Goal: Task Accomplishment & Management: Manage account settings

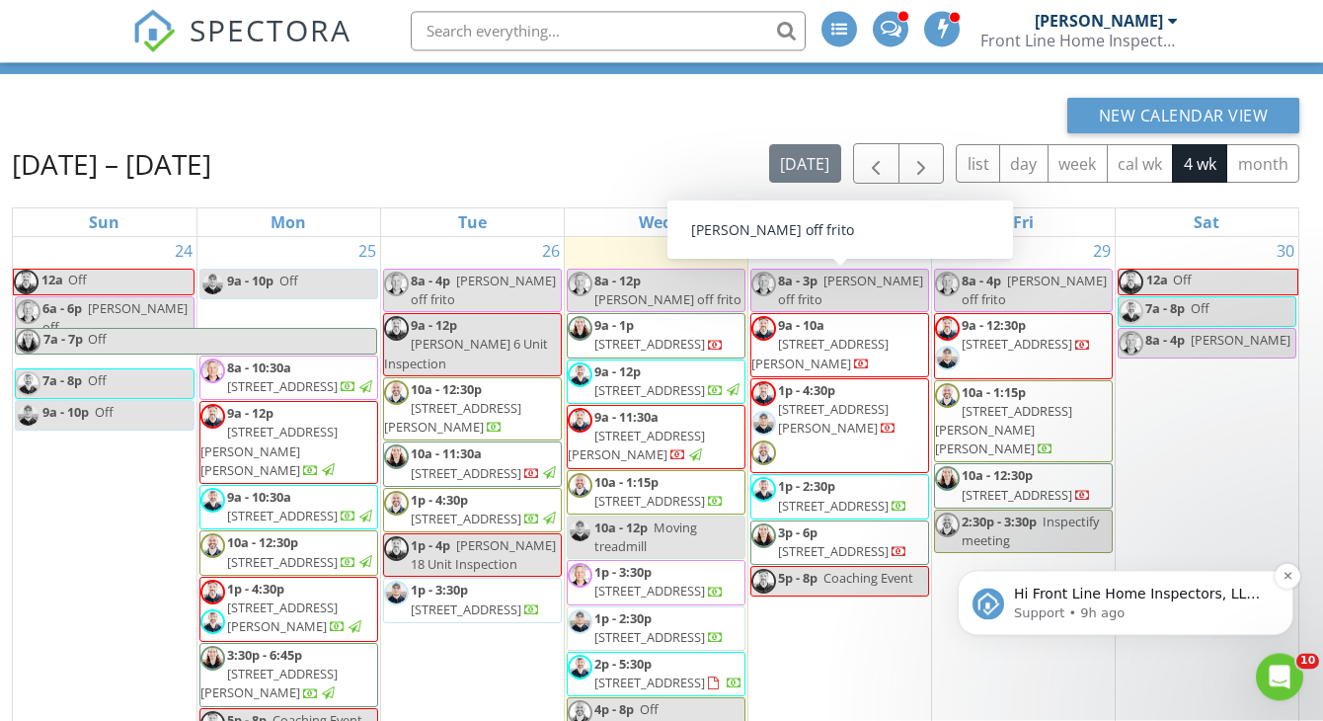
scroll to position [106, 0]
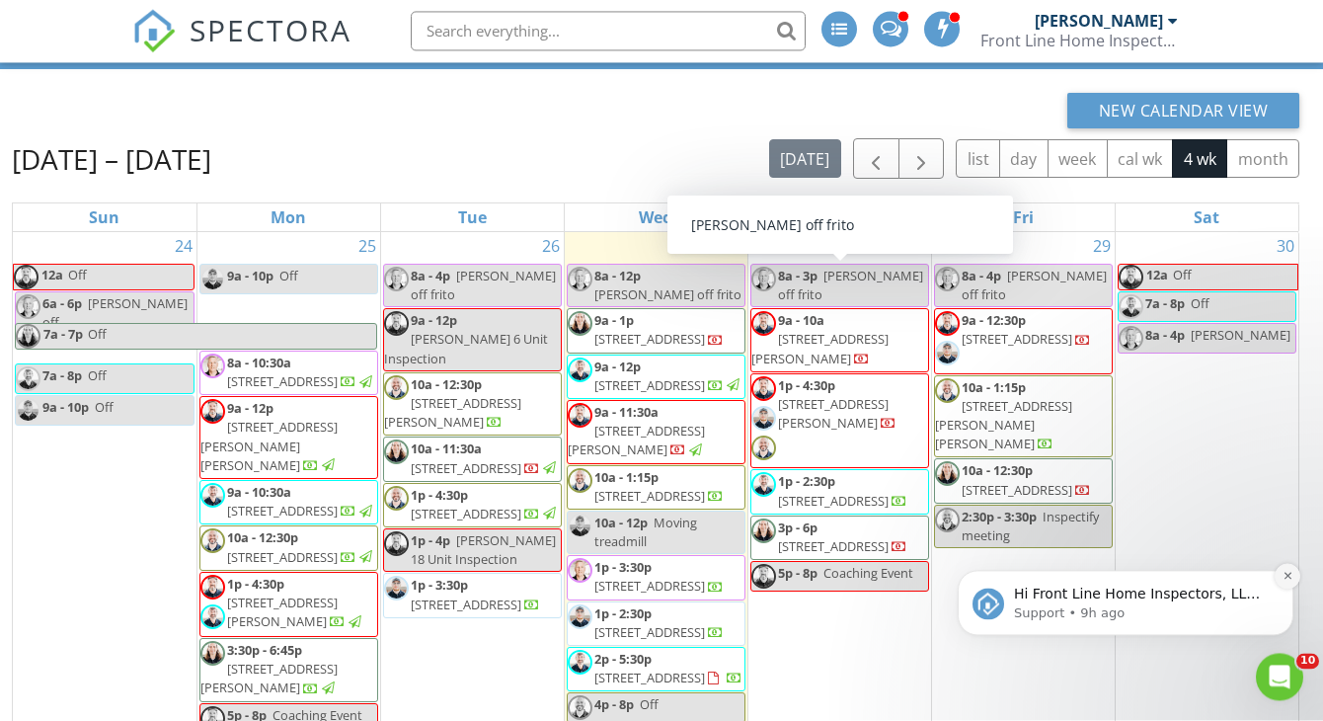
click at [1283, 580] on icon "Dismiss notification" at bounding box center [1287, 575] width 11 height 11
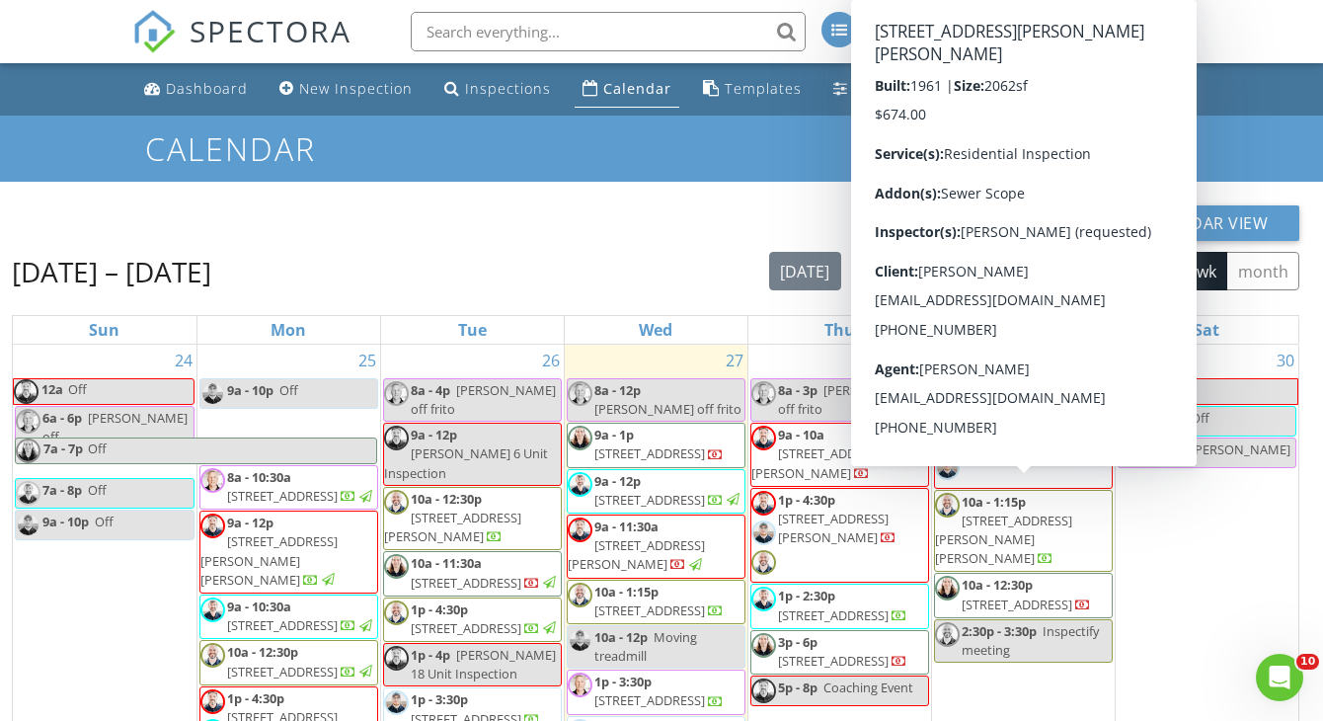
scroll to position [3, 0]
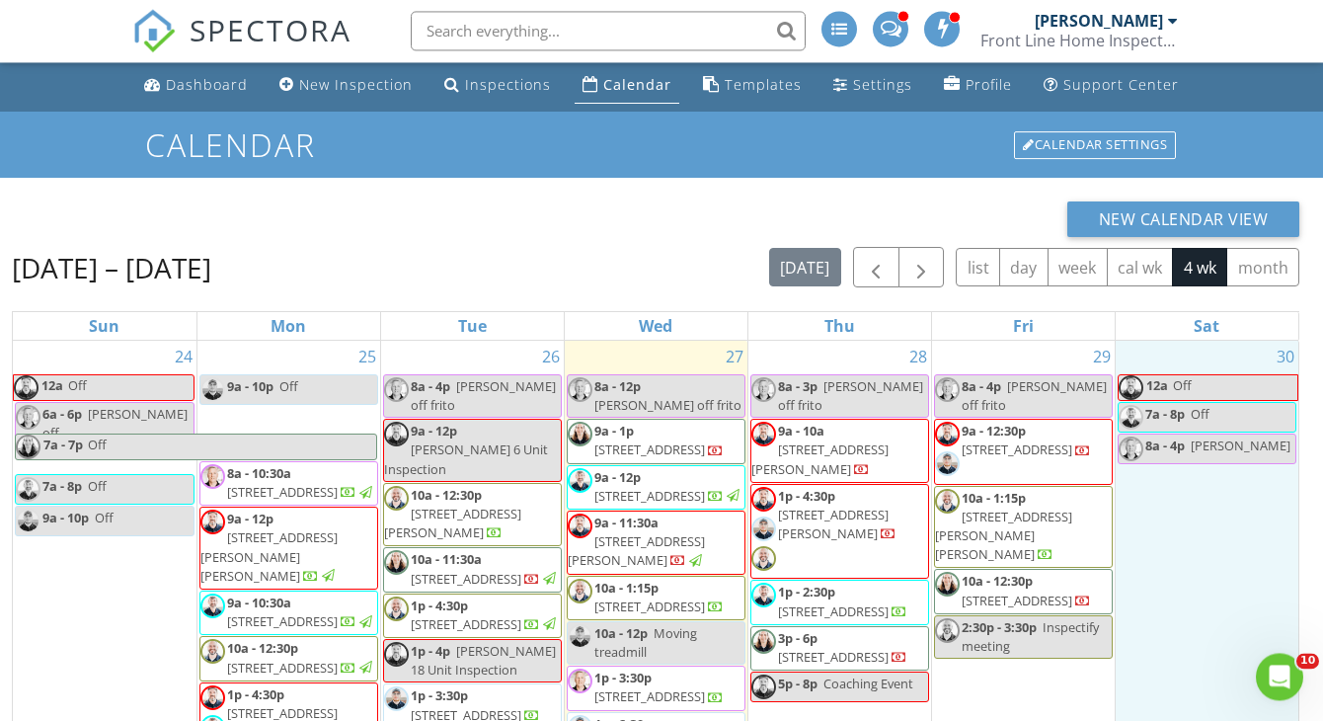
click at [1177, 599] on div "30 12a Off 7a - 8p Off 8a - 4p Sean T frito" at bounding box center [1208, 605] width 184 height 526
click at [1015, 441] on span "7009 Franklin Blvd, Cleveland 44102" at bounding box center [1017, 450] width 111 height 18
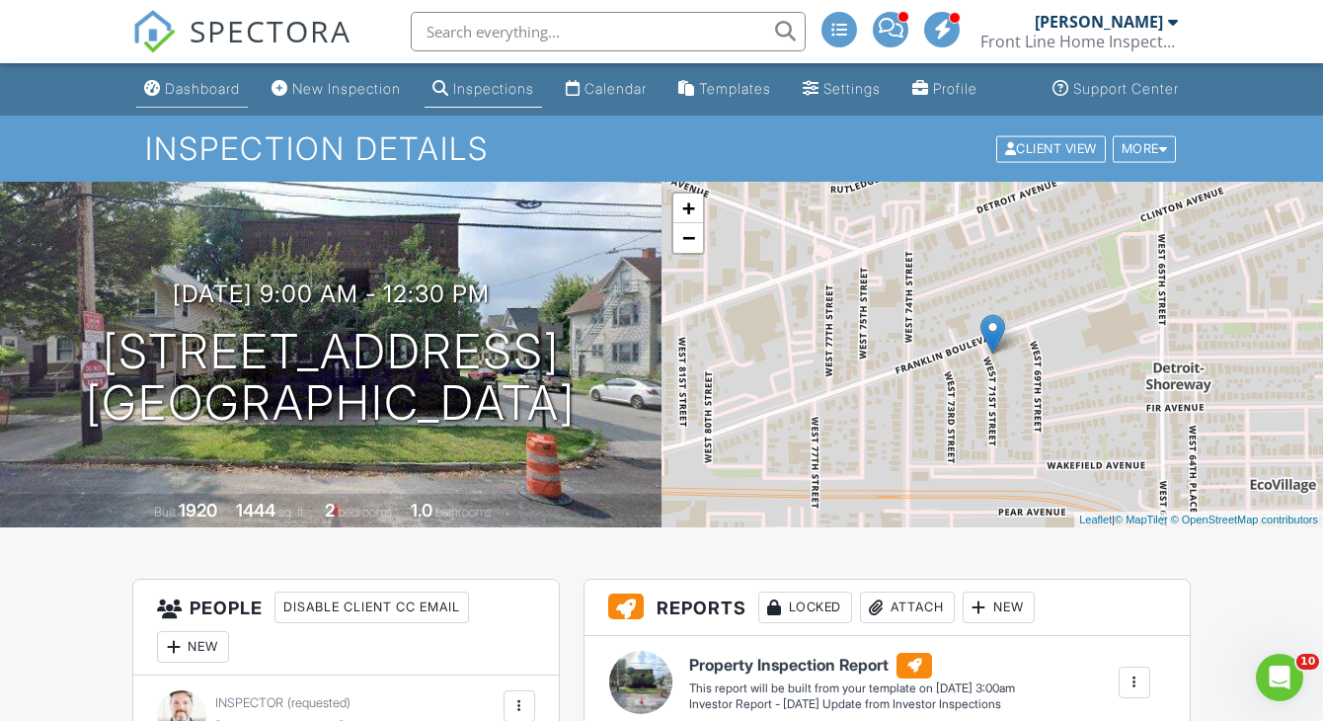
click at [209, 96] on div "Dashboard" at bounding box center [202, 88] width 75 height 17
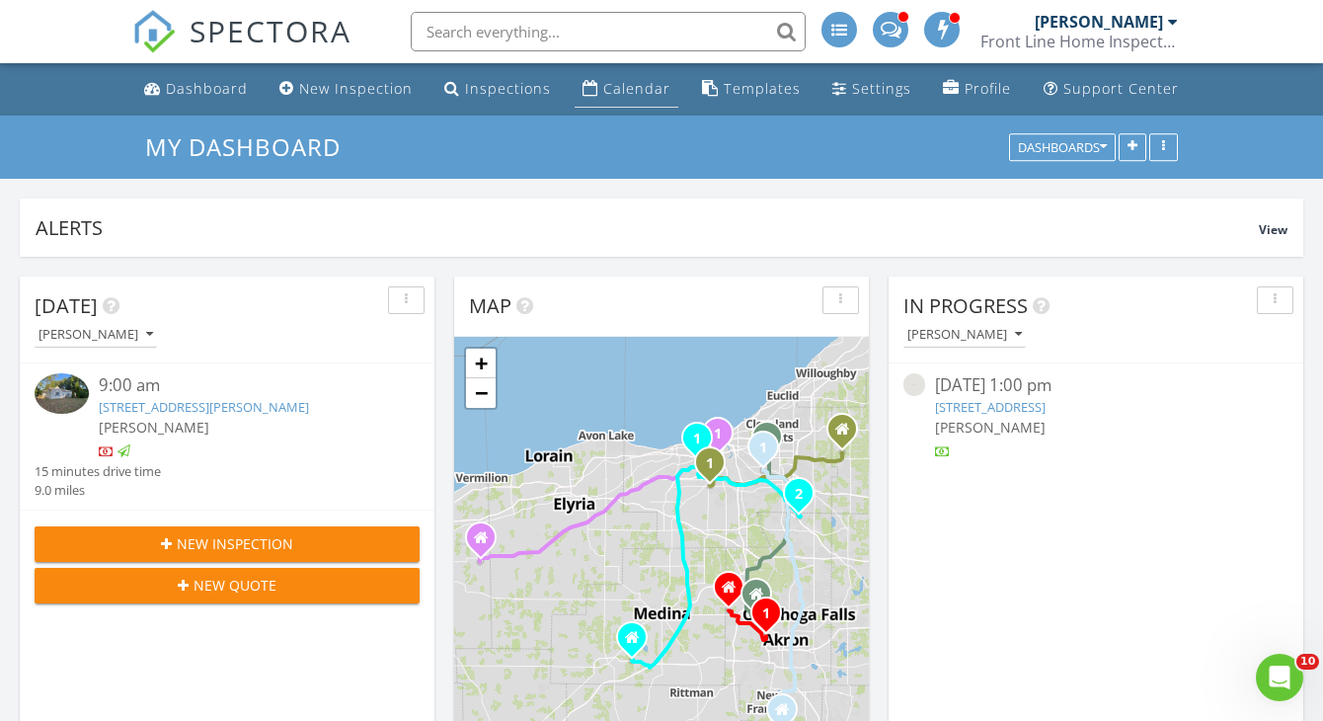
click at [626, 82] on div "Calendar" at bounding box center [636, 88] width 67 height 19
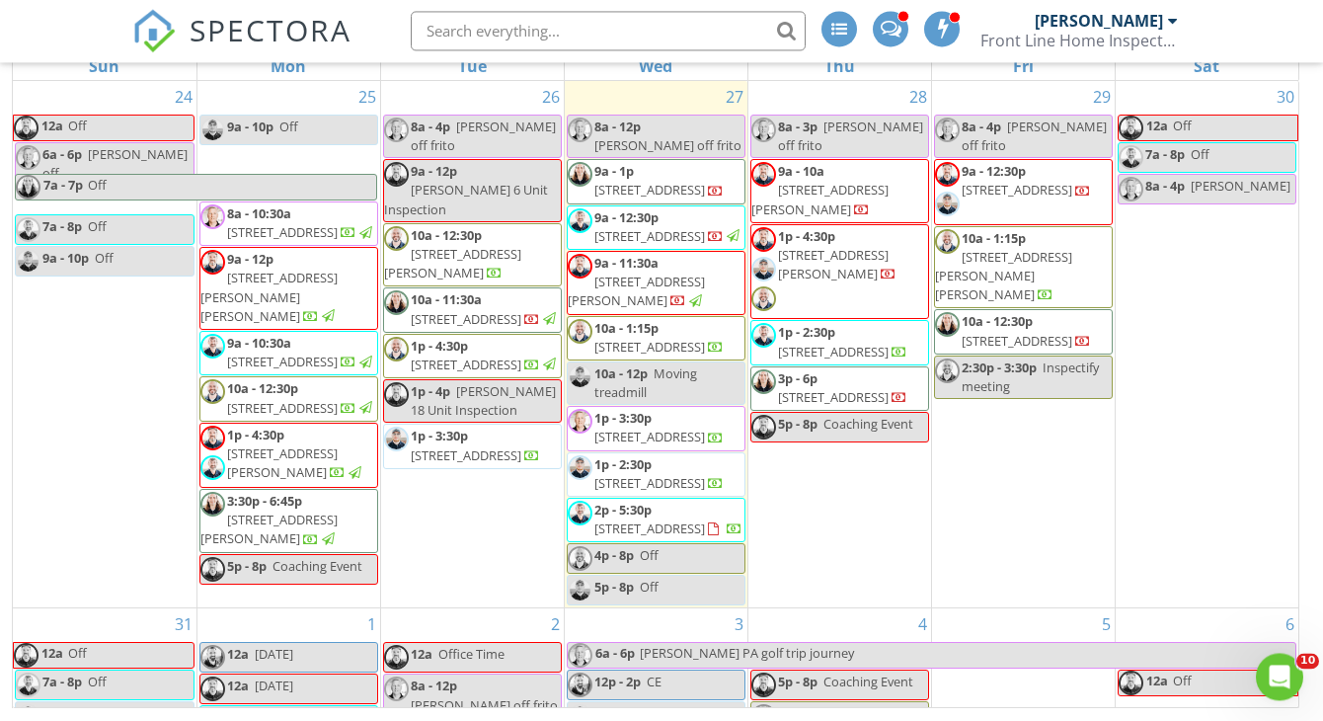
scroll to position [262, 0]
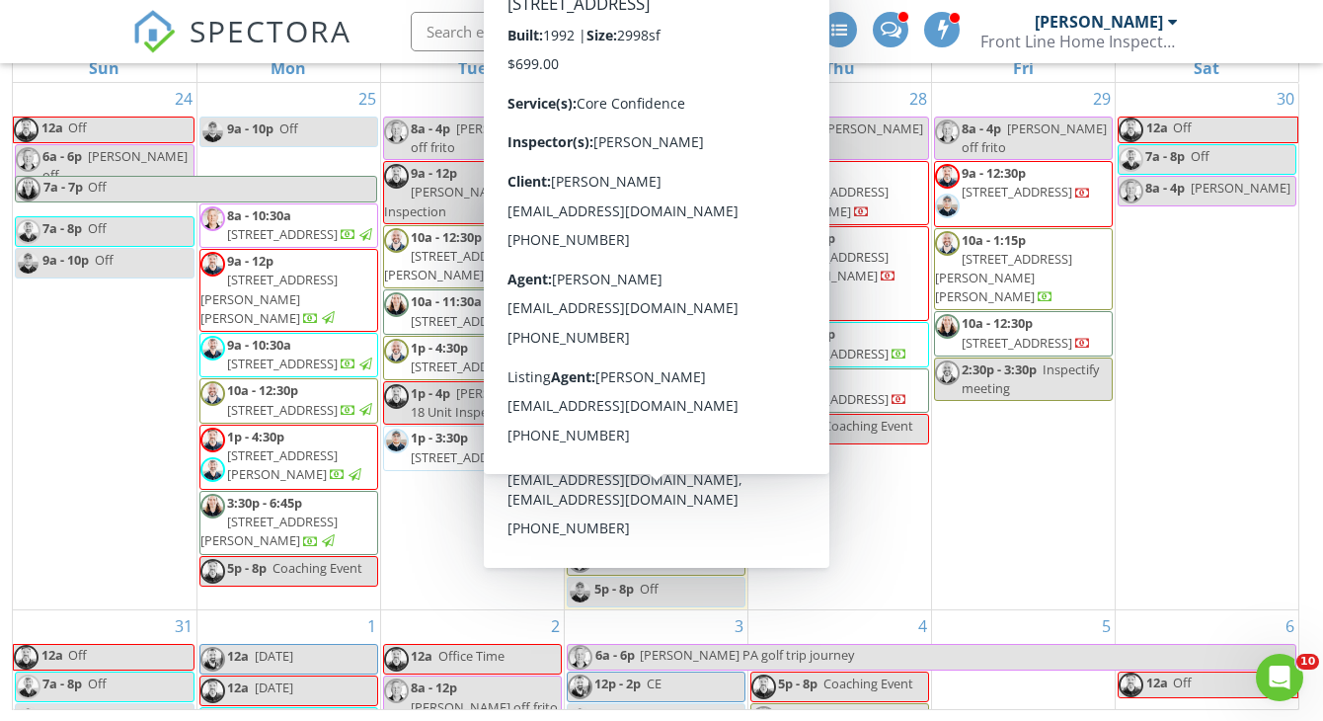
click at [966, 526] on div "29 8a - 4p Sean T off frito 9a - 12:30p 7009 Franklin Blvd, Cleveland 44102 10a…" at bounding box center [1023, 346] width 183 height 526
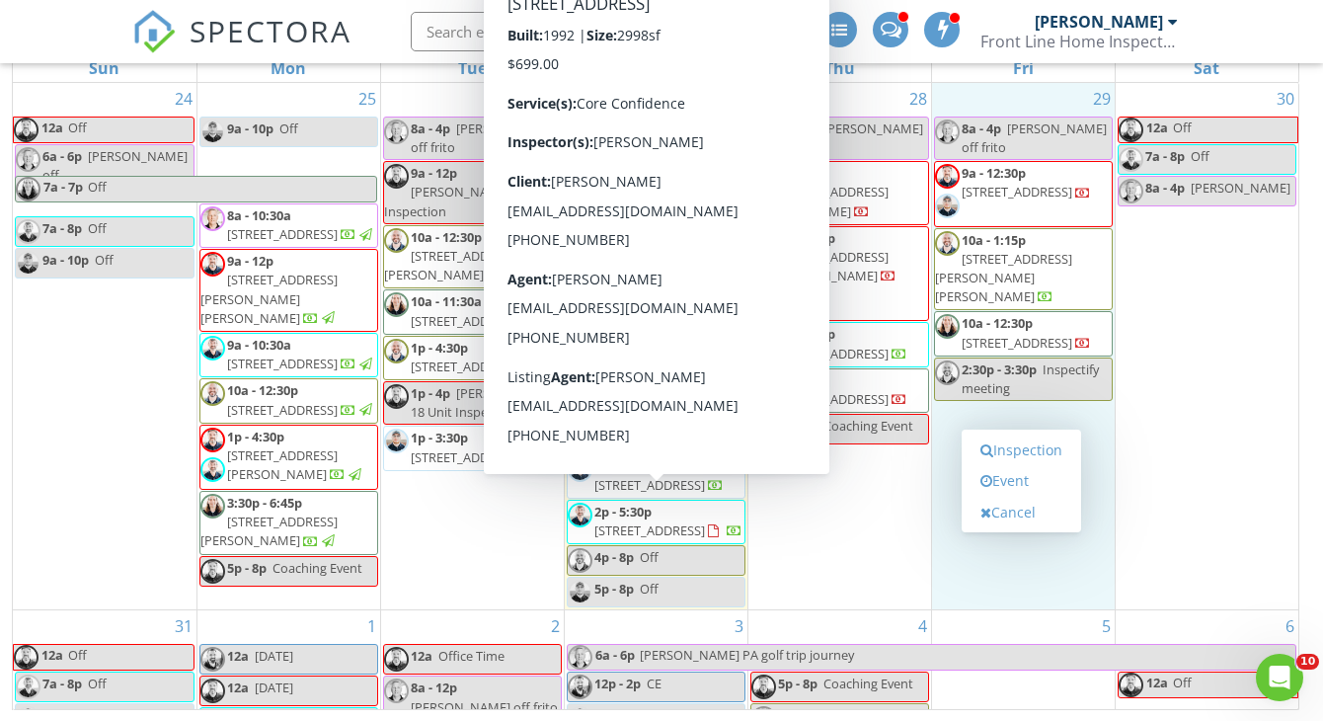
click at [738, 513] on span "2p - 5:30p 1273 Sharonbrook Dr, Twinsburg 44087" at bounding box center [656, 522] width 177 height 39
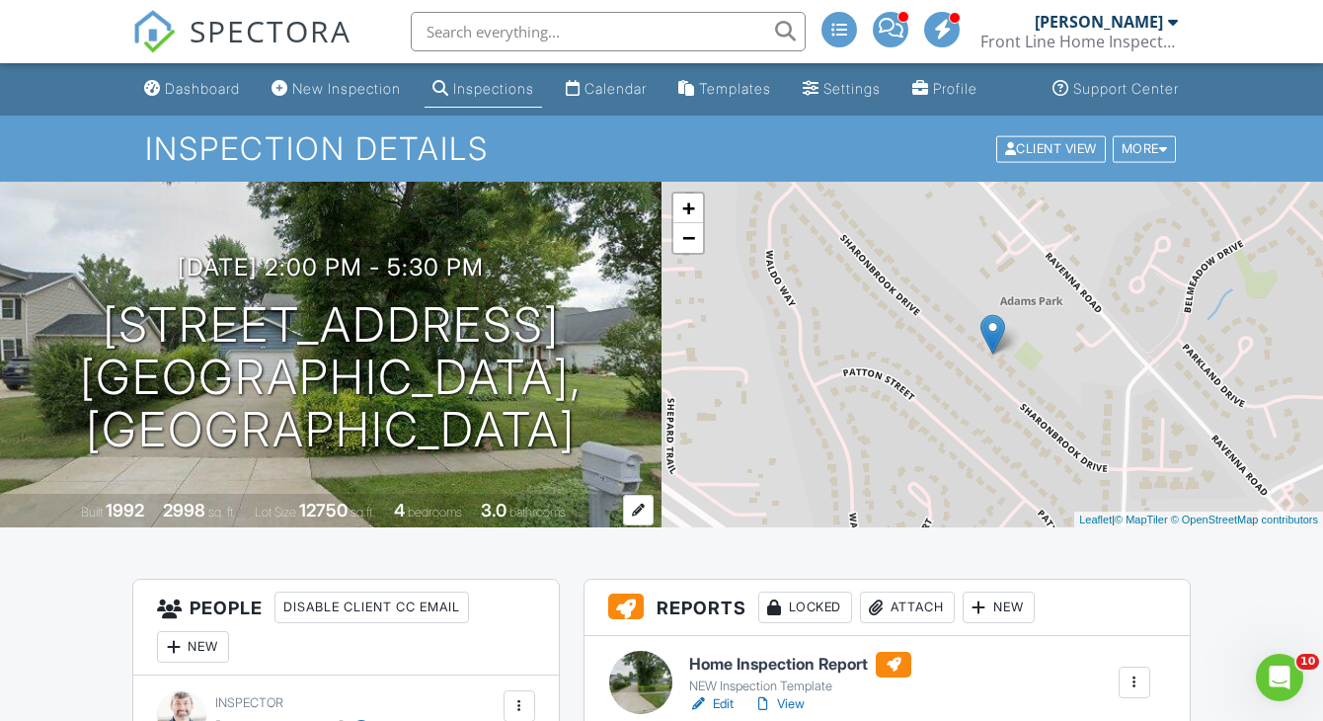
scroll to position [0, 2]
